Goal: Task Accomplishment & Management: Complete application form

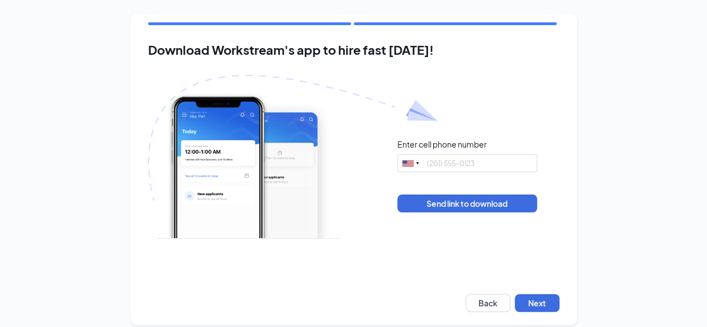
click at [397, 227] on img at bounding box center [293, 157] width 290 height 164
click at [467, 163] on input "tel" at bounding box center [467, 163] width 140 height 18
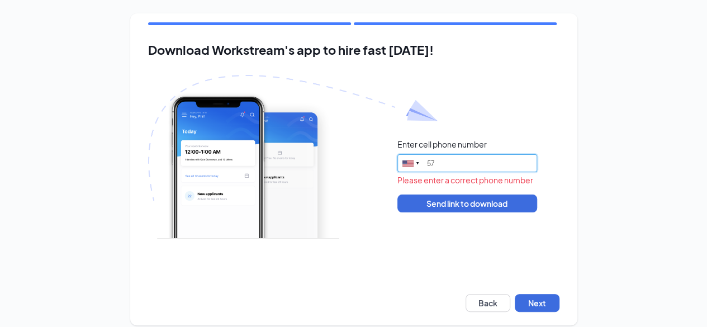
type input "5"
